Goal: Use online tool/utility: Utilize a website feature to perform a specific function

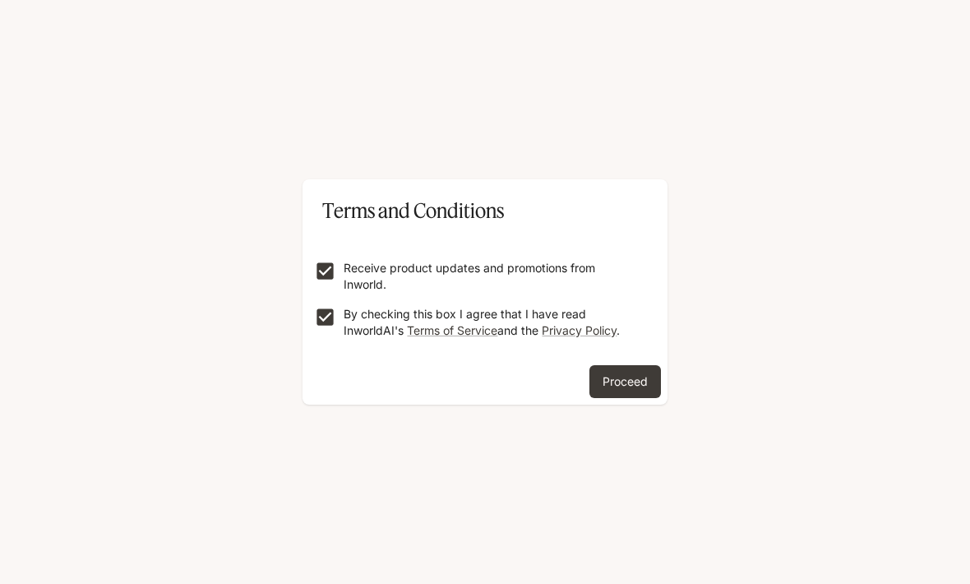
click at [632, 371] on button "Proceed" at bounding box center [625, 381] width 72 height 33
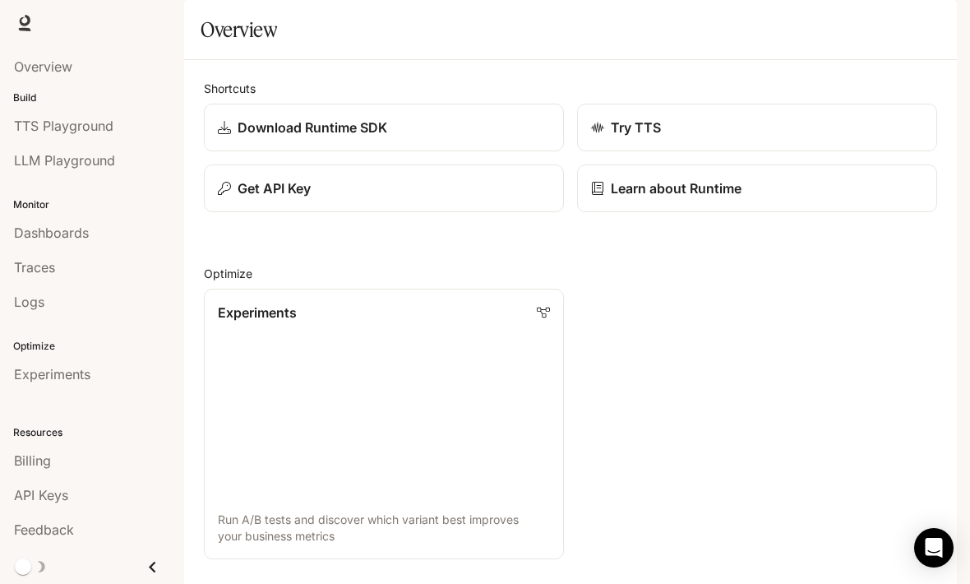
click at [283, 198] on p "Get API Key" at bounding box center [274, 188] width 73 height 20
click at [647, 212] on link "Learn about Runtime" at bounding box center [757, 188] width 360 height 48
click at [270, 137] on p "Download Runtime SDK" at bounding box center [313, 128] width 150 height 20
click at [680, 137] on div "Try TTS" at bounding box center [757, 128] width 332 height 20
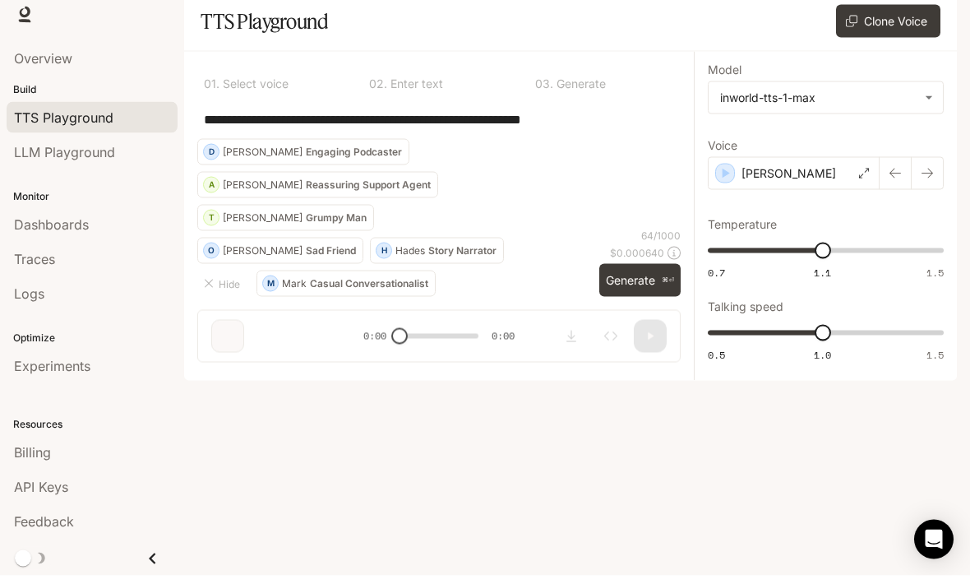
scroll to position [54, 0]
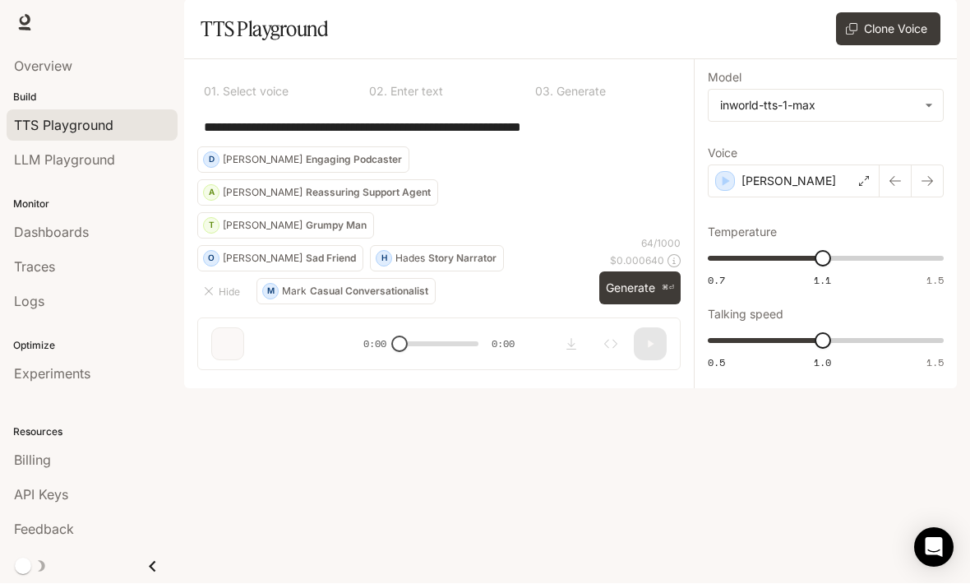
click at [631, 306] on button "Generate ⌘⏎" at bounding box center [639, 289] width 81 height 34
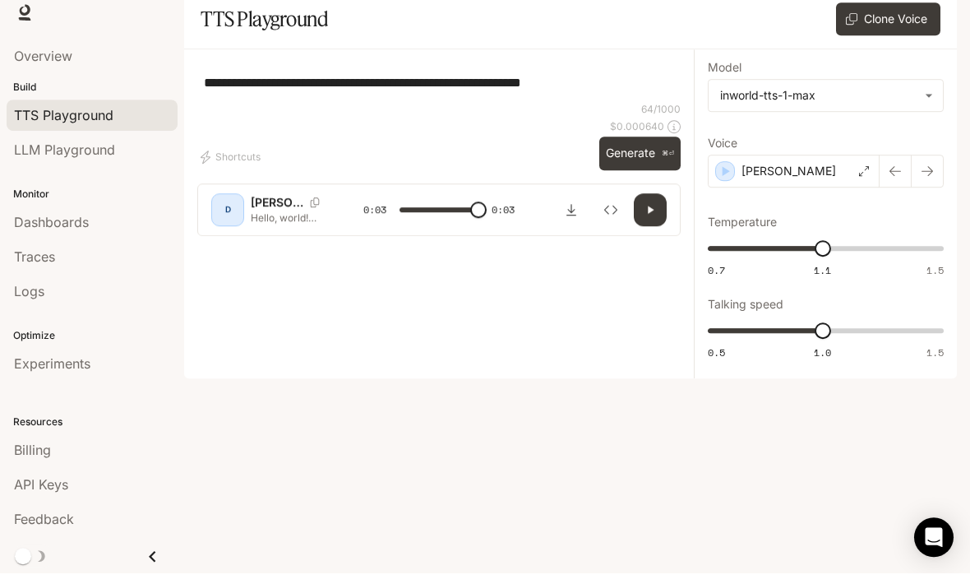
type input "*"
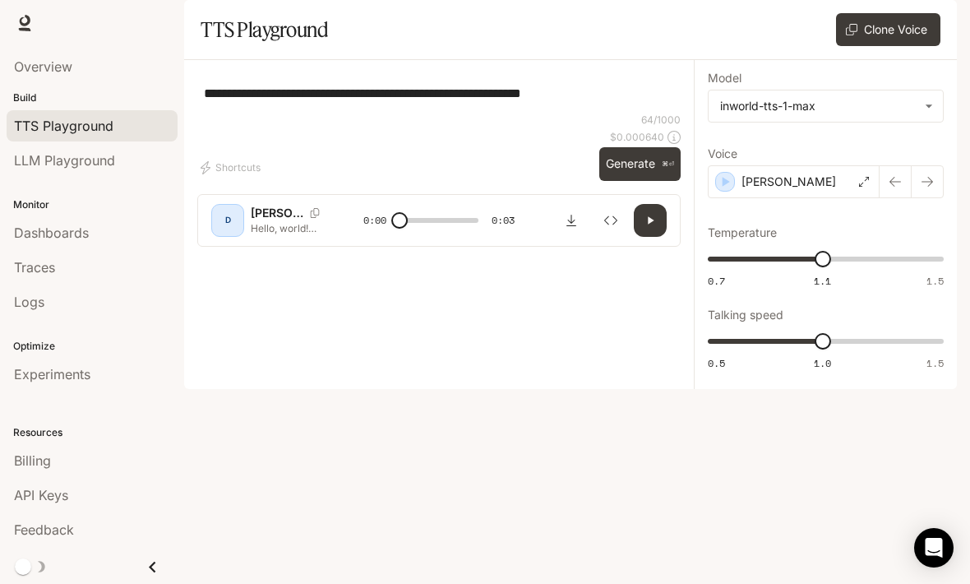
scroll to position [0, 0]
